Goal: Information Seeking & Learning: Learn about a topic

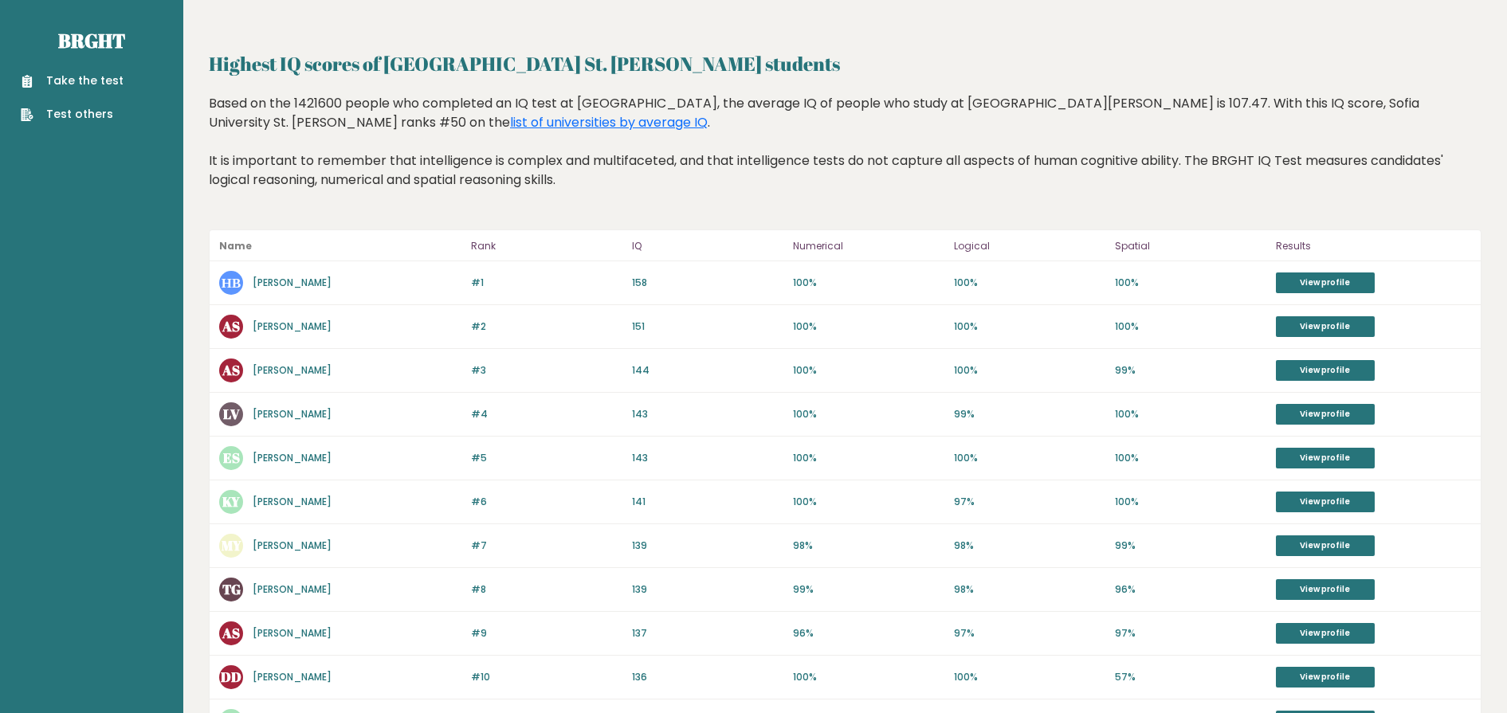
click at [313, 318] on div "AS [PERSON_NAME]" at bounding box center [340, 327] width 242 height 24
click at [311, 328] on link "[PERSON_NAME]" at bounding box center [292, 327] width 79 height 14
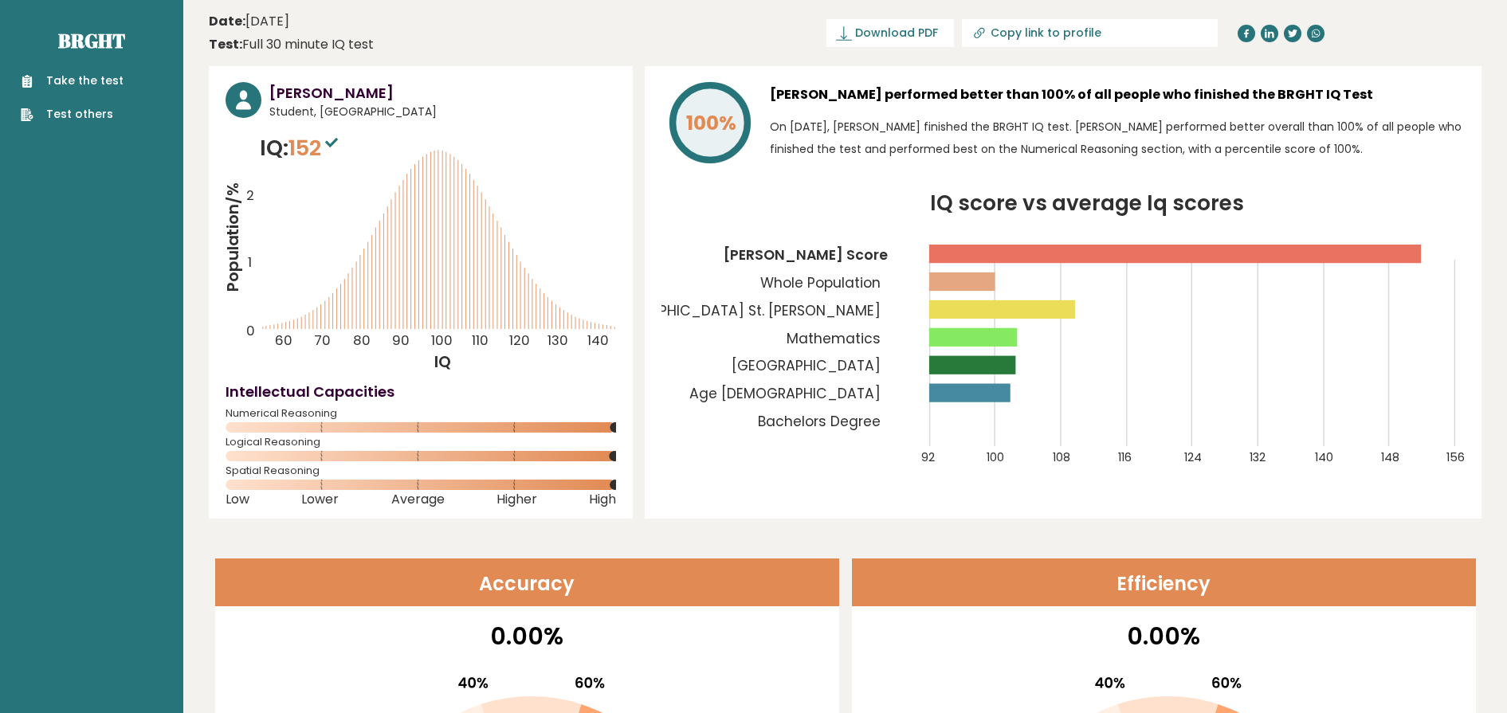
drag, startPoint x: 862, startPoint y: 306, endPoint x: 861, endPoint y: 363, distance: 57.4
click at [861, 363] on g "92 100 108 116 124 132 140 148 156 Alexander's Score Whole Population Sofia Uni…" at bounding box center [1030, 333] width 870 height 263
click at [847, 316] on tspan "[GEOGRAPHIC_DATA] St. [PERSON_NAME]" at bounding box center [737, 310] width 285 height 19
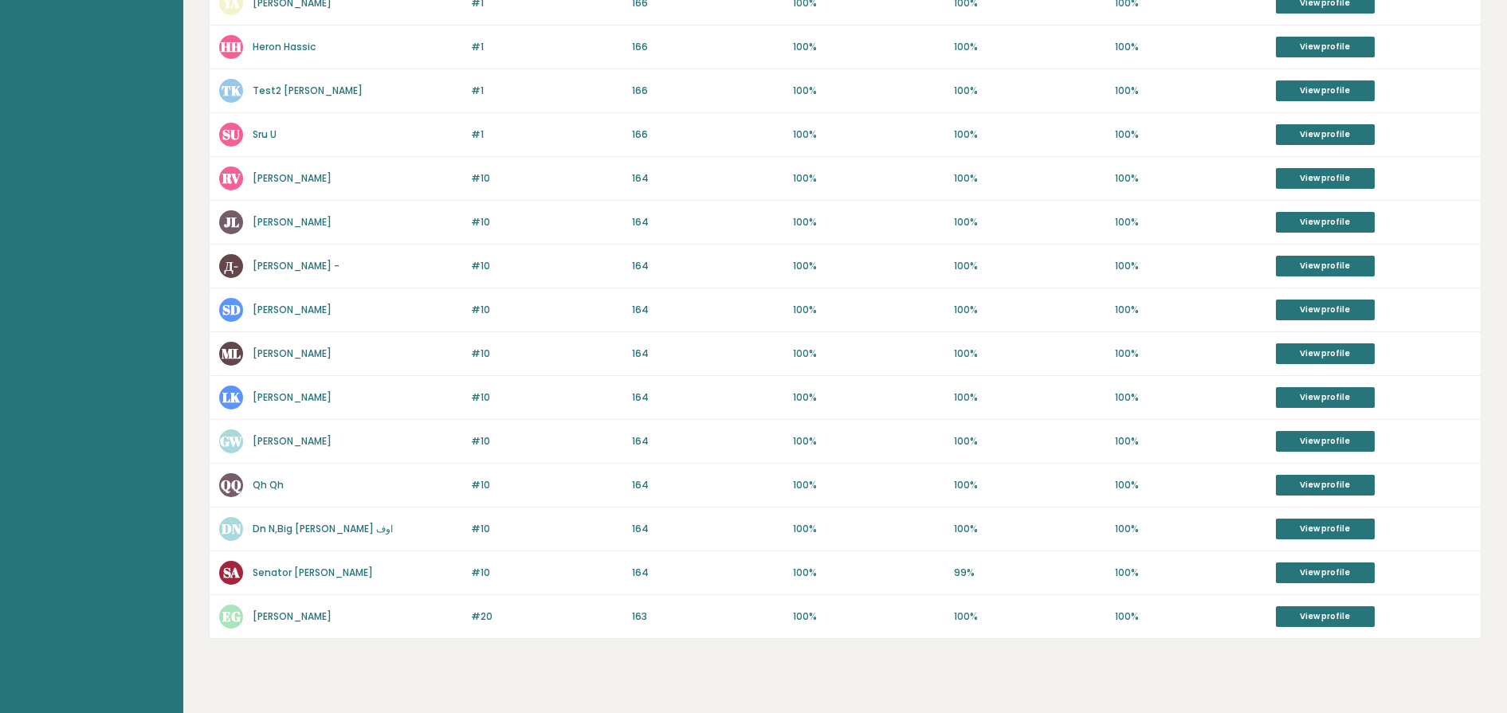
scroll to position [536, 0]
